Goal: Task Accomplishment & Management: Use online tool/utility

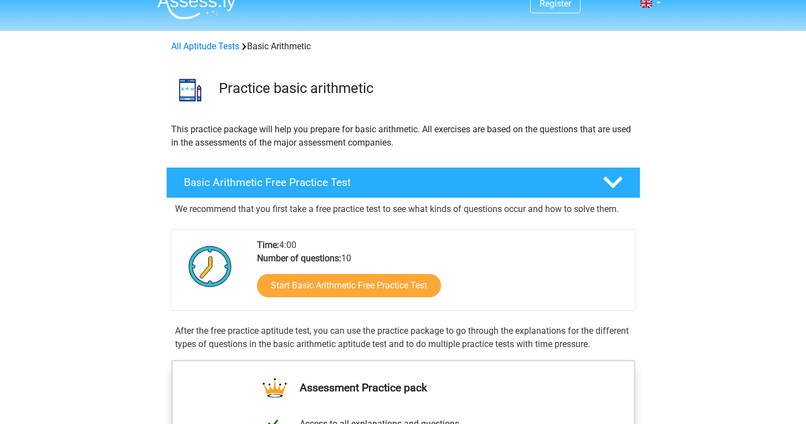
scroll to position [21, 0]
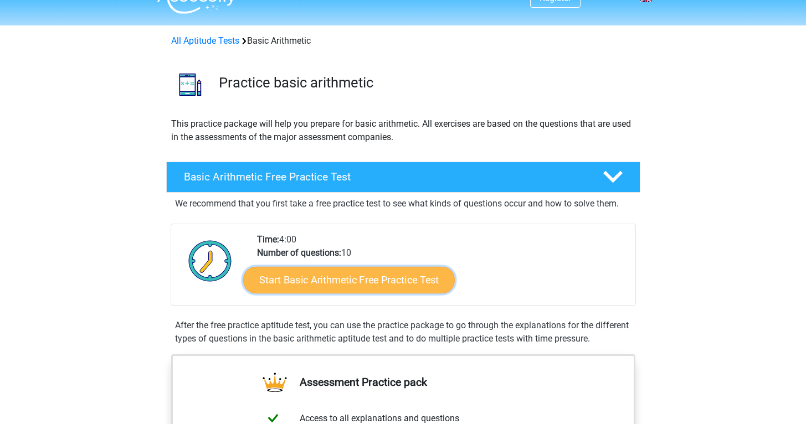
click at [322, 283] on link "Start Basic Arithmetic Free Practice Test" at bounding box center [349, 280] width 212 height 27
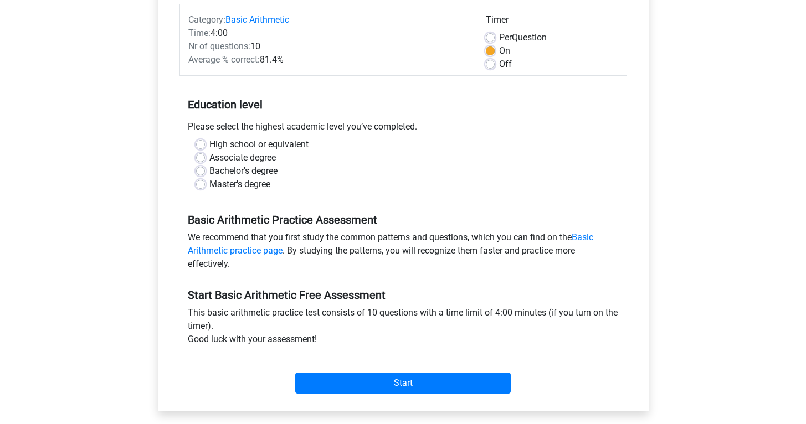
scroll to position [139, 0]
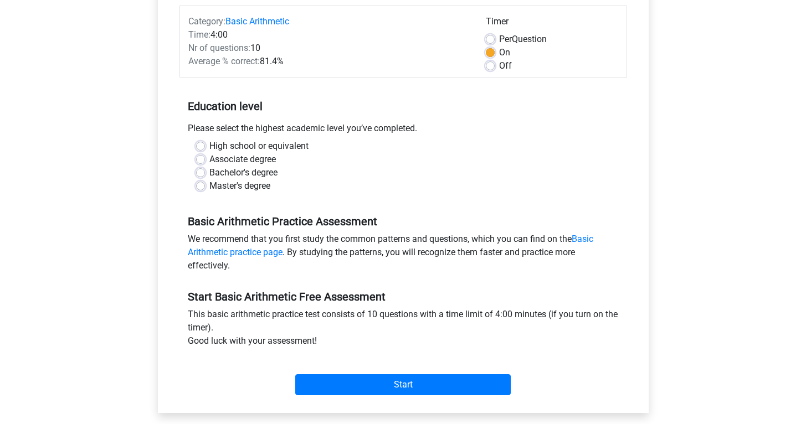
click at [199, 166] on div "Bachelor's degree" at bounding box center [403, 172] width 414 height 13
click at [209, 174] on label "Bachelor's degree" at bounding box center [243, 172] width 68 height 13
click at [199, 174] on input "Bachelor's degree" at bounding box center [200, 171] width 9 height 11
radio input "true"
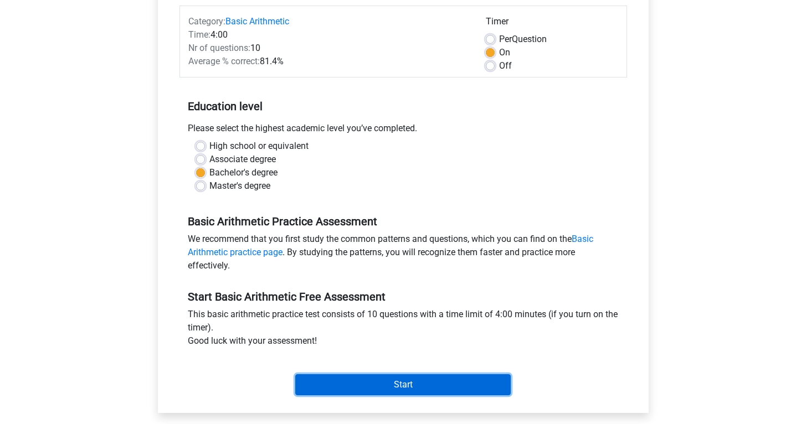
click at [399, 377] on input "Start" at bounding box center [403, 385] width 216 height 21
